Goal: Transaction & Acquisition: Obtain resource

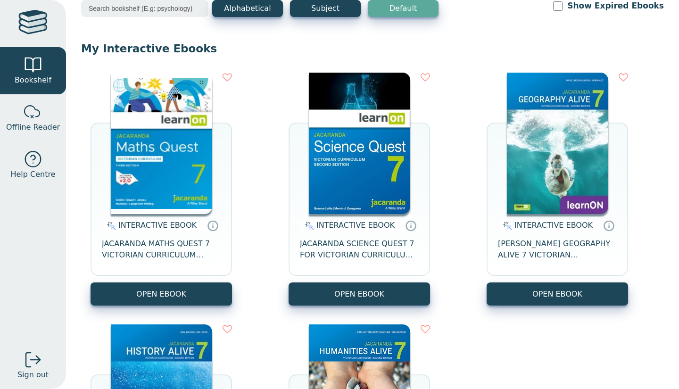
scroll to position [57, 0]
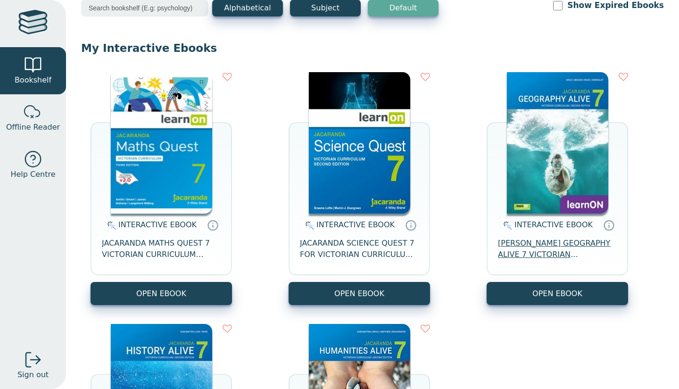
click at [583, 257] on span "[PERSON_NAME] GEOGRAPHY ALIVE 7 VICTORIAN CURRICULUM LEARNON EBOOK 2E" at bounding box center [557, 249] width 119 height 23
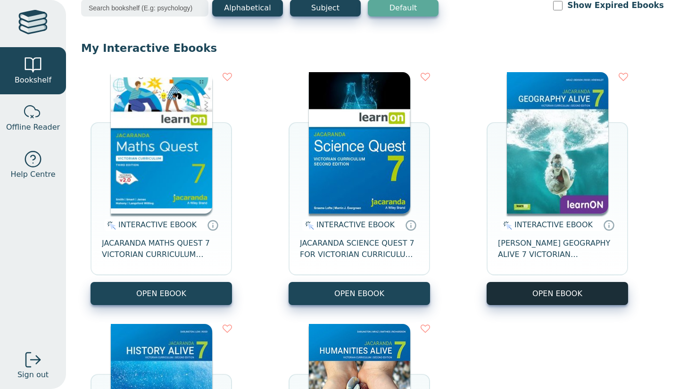
click at [511, 289] on button "OPEN EBOOK" at bounding box center [557, 293] width 141 height 23
click at [542, 153] on img at bounding box center [557, 142] width 101 height 141
